Goal: Navigation & Orientation: Go to known website

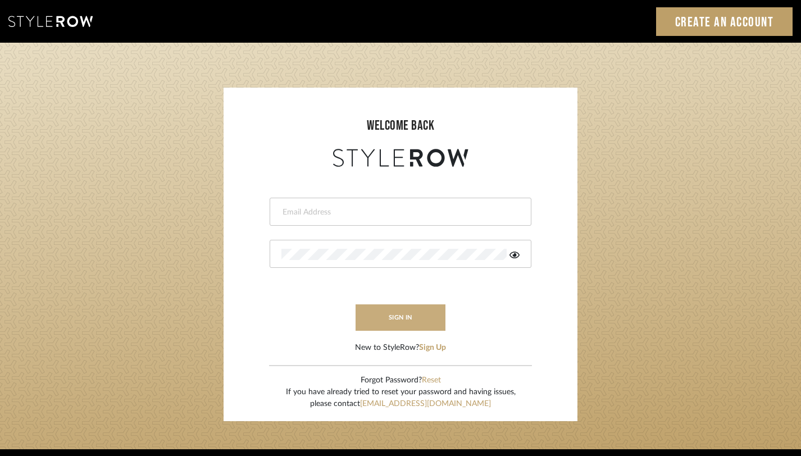
type input "monica@tfoxinteriors.com"
click at [403, 322] on button "sign in" at bounding box center [400, 317] width 90 height 26
